Goal: Task Accomplishment & Management: Use online tool/utility

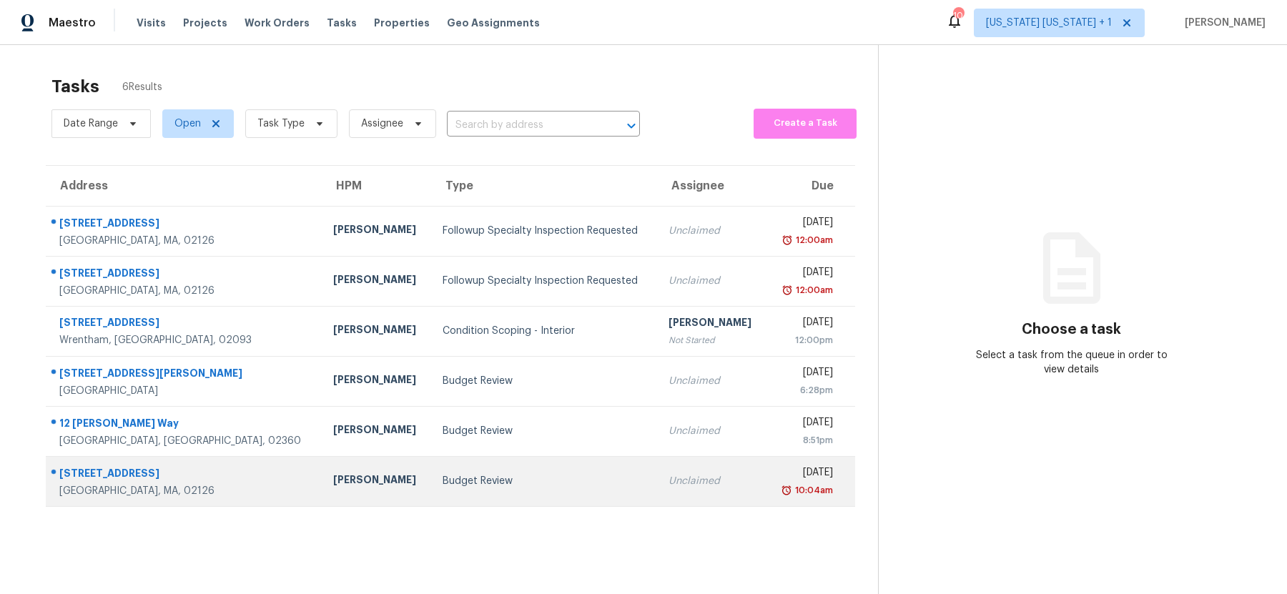
click at [498, 481] on div "Budget Review" at bounding box center [543, 481] width 203 height 14
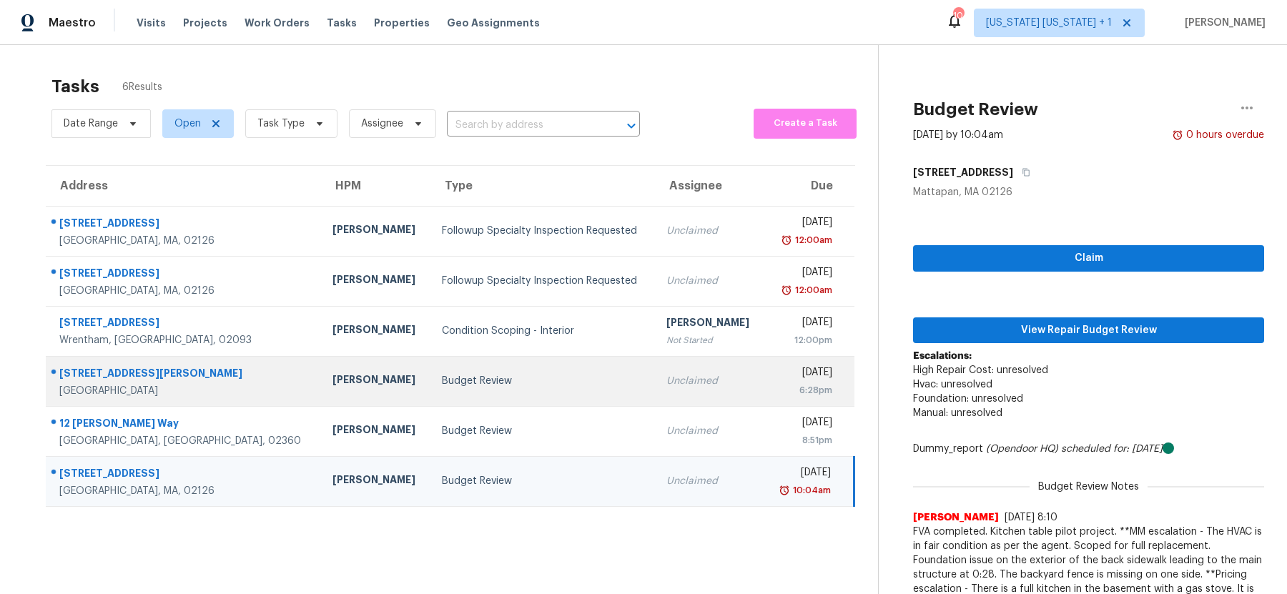
click at [490, 399] on td "Budget Review" at bounding box center [542, 381] width 225 height 50
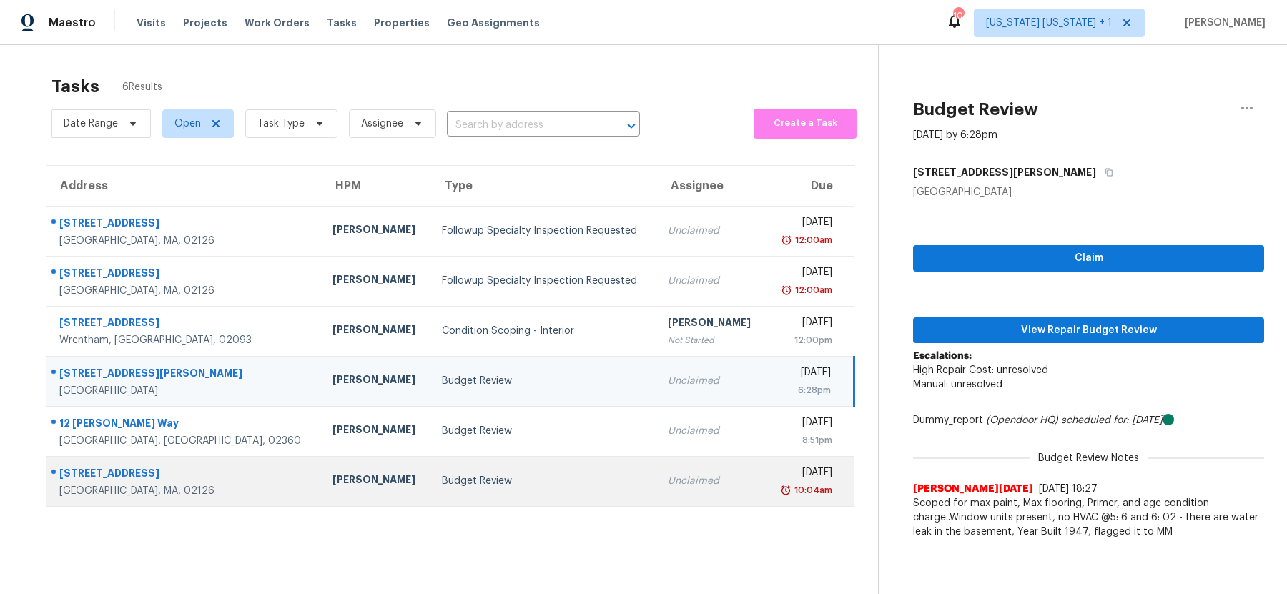
click at [530, 483] on div "Budget Review" at bounding box center [543, 481] width 202 height 14
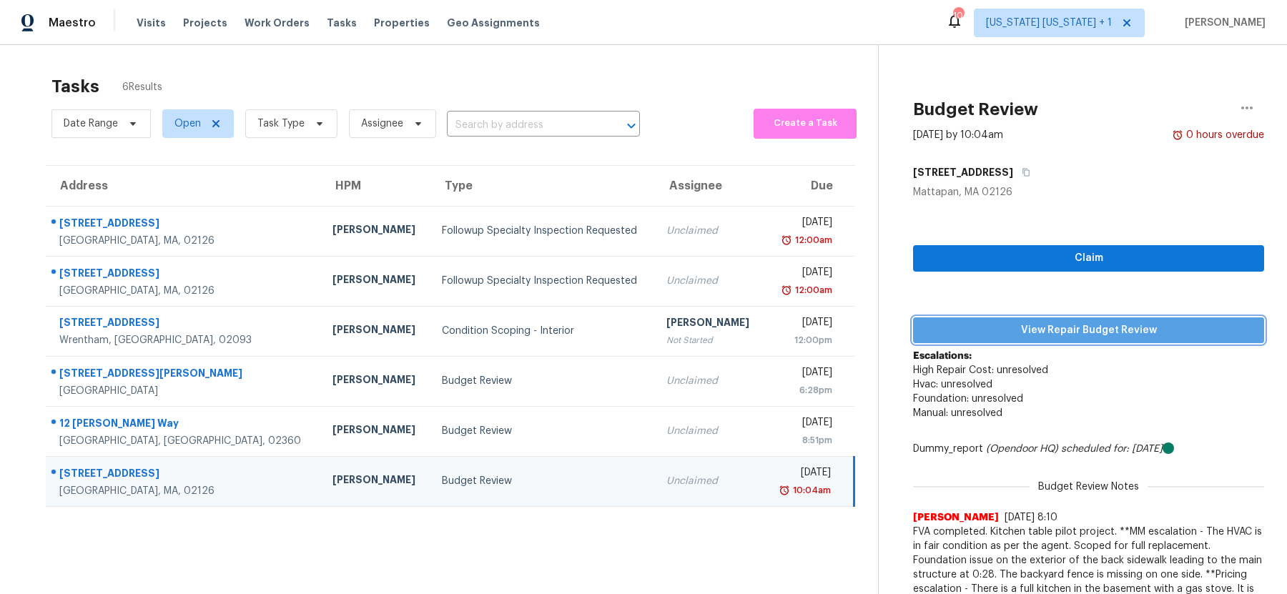
click at [1034, 328] on span "View Repair Budget Review" at bounding box center [1088, 331] width 328 height 18
